Goal: Information Seeking & Learning: Learn about a topic

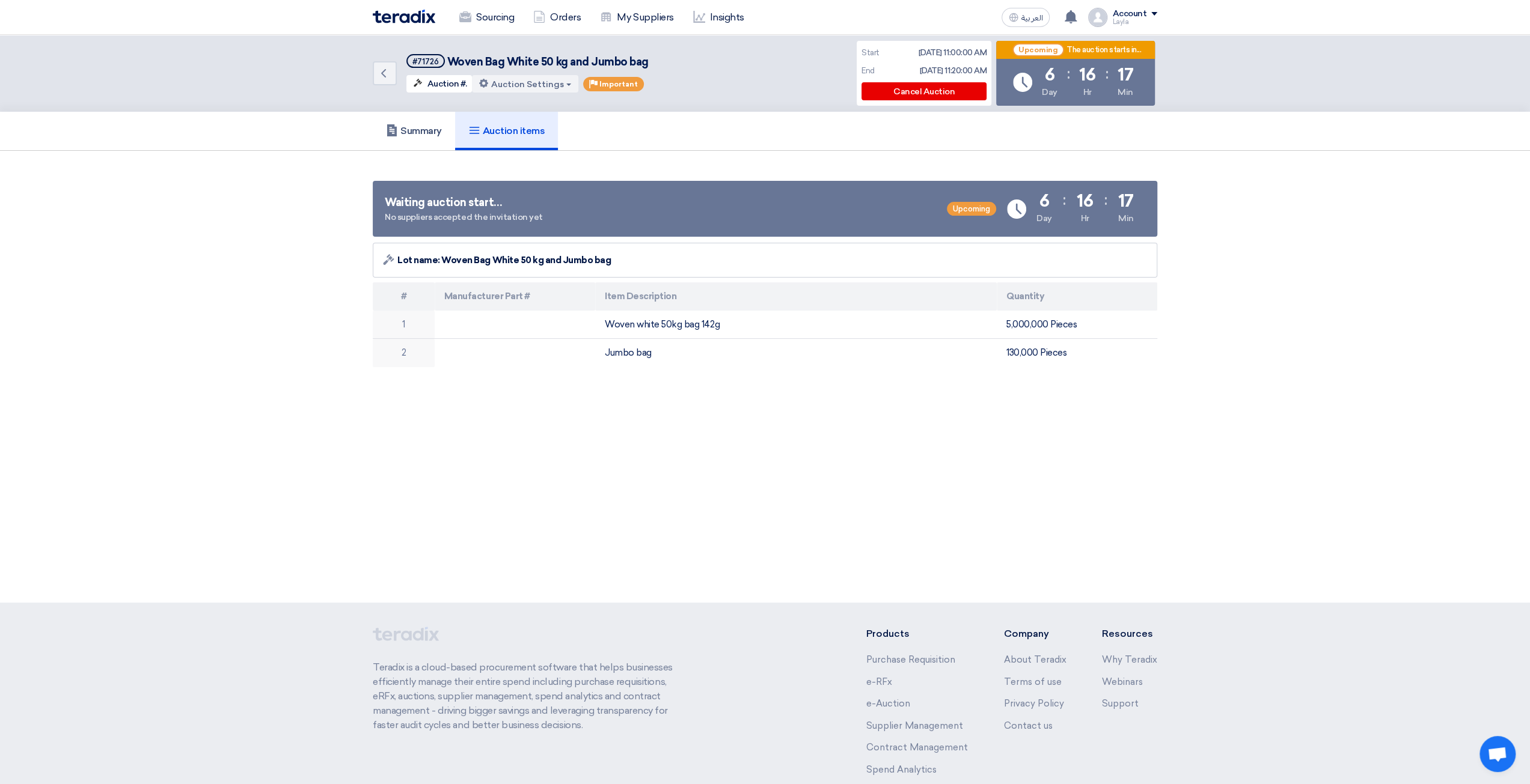
click at [1402, 546] on div "Back #71726 Woven Bag White 50 kg and Jumbo bag Auction #. Auction Settings Edi…" at bounding box center [765, 319] width 1530 height 568
click at [411, 132] on h5 "Summary" at bounding box center [414, 131] width 56 height 12
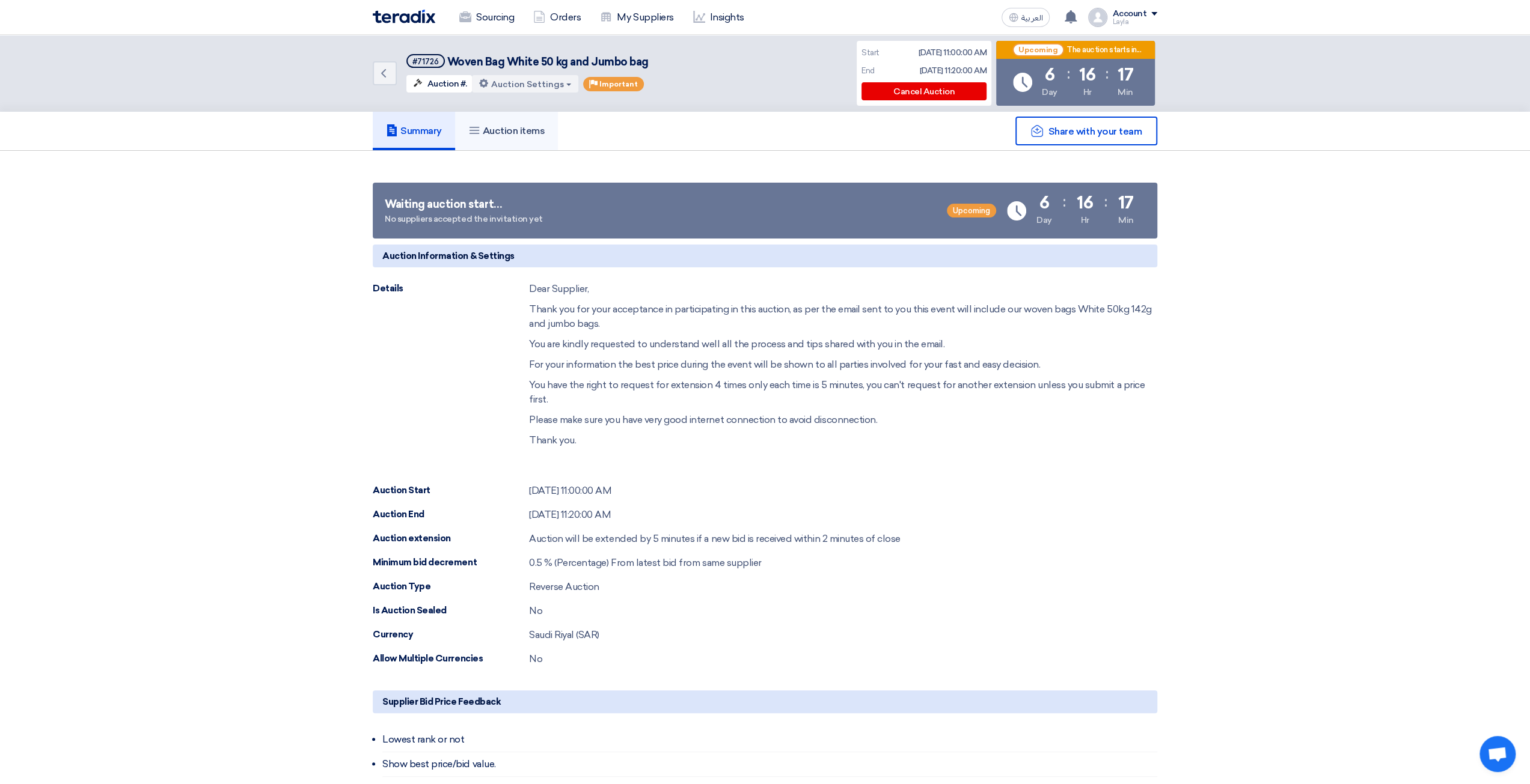
click at [530, 135] on h5 "Auction items" at bounding box center [506, 131] width 77 height 12
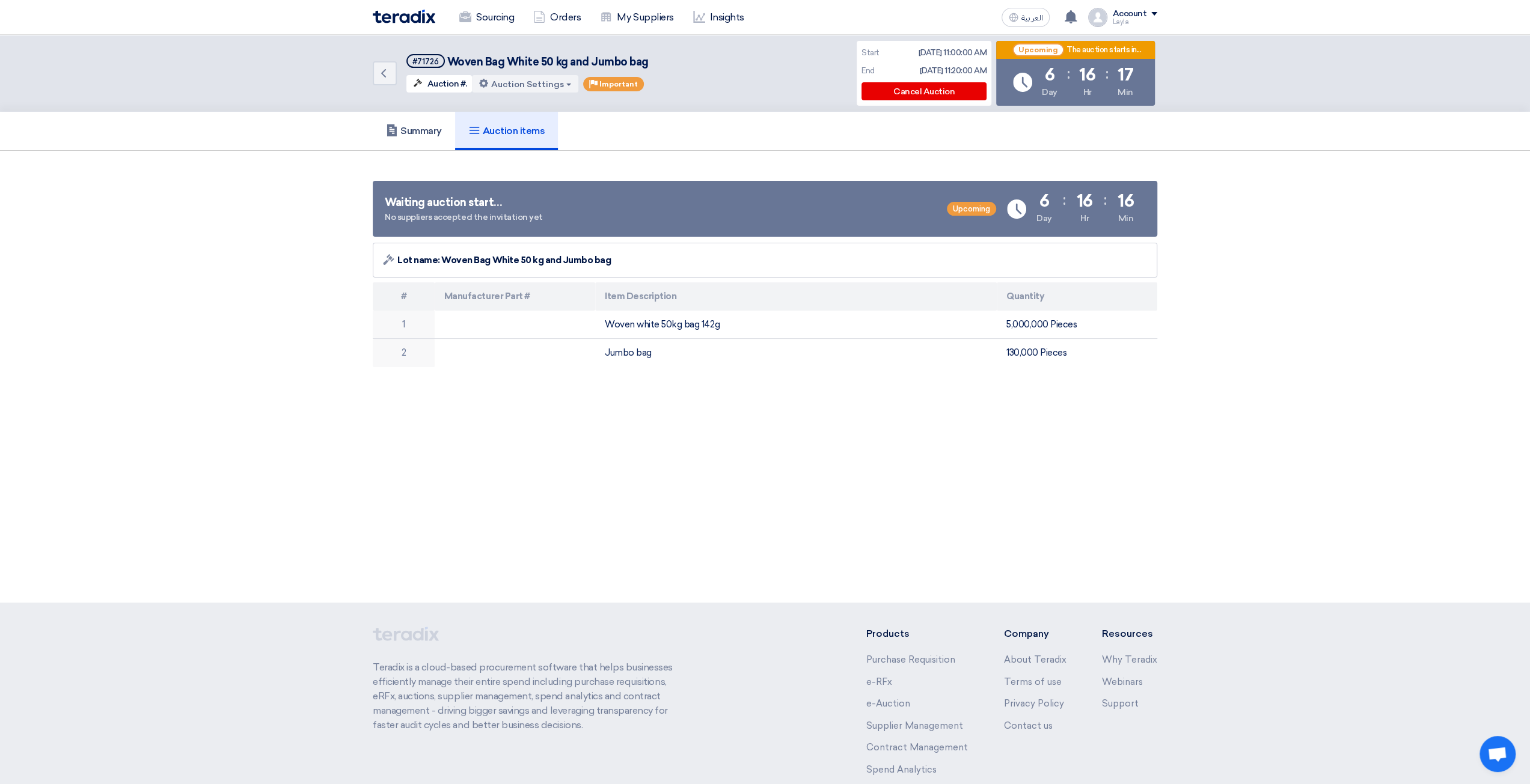
click at [648, 161] on section "Waiting auction start… No suppliers accepted the invitation yet Upcoming Time R…" at bounding box center [765, 271] width 1530 height 240
click at [1272, 307] on section "Waiting auction start… No suppliers accepted the invitation yet Upcoming Time R…" at bounding box center [765, 271] width 1530 height 240
